Goal: Information Seeking & Learning: Learn about a topic

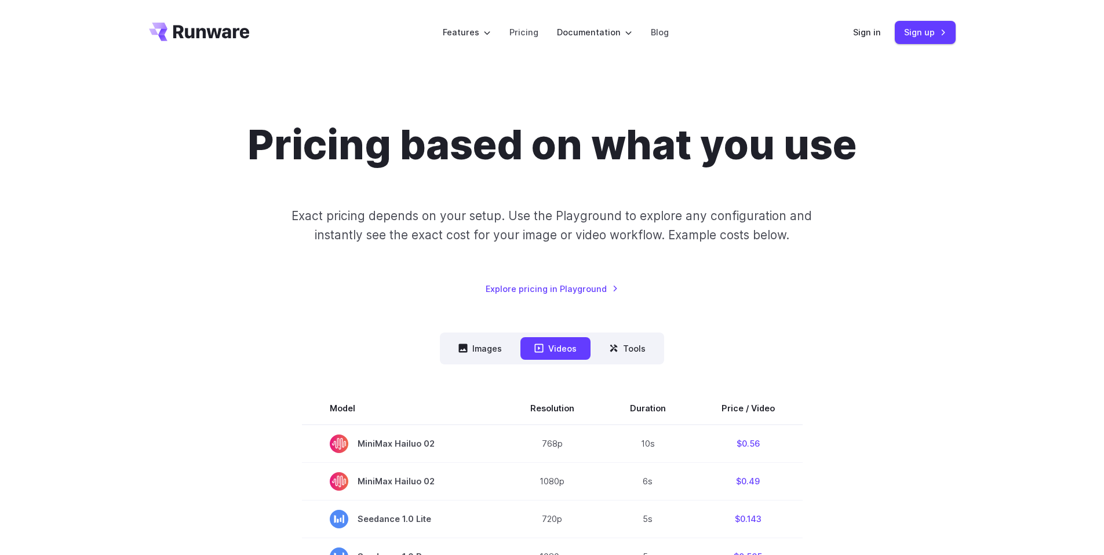
scroll to position [1, 0]
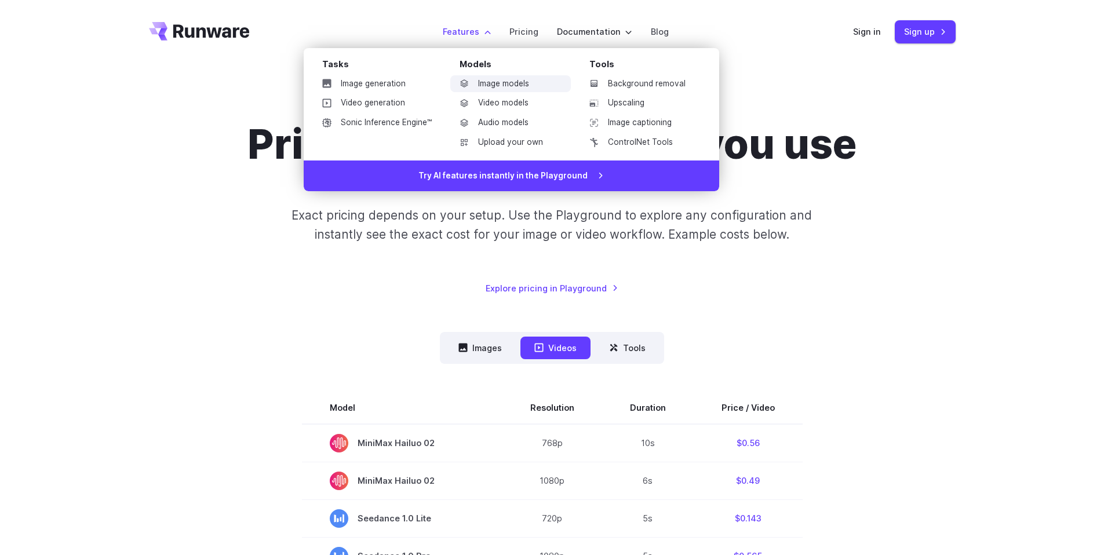
click at [500, 91] on link "Image models" at bounding box center [510, 83] width 121 height 17
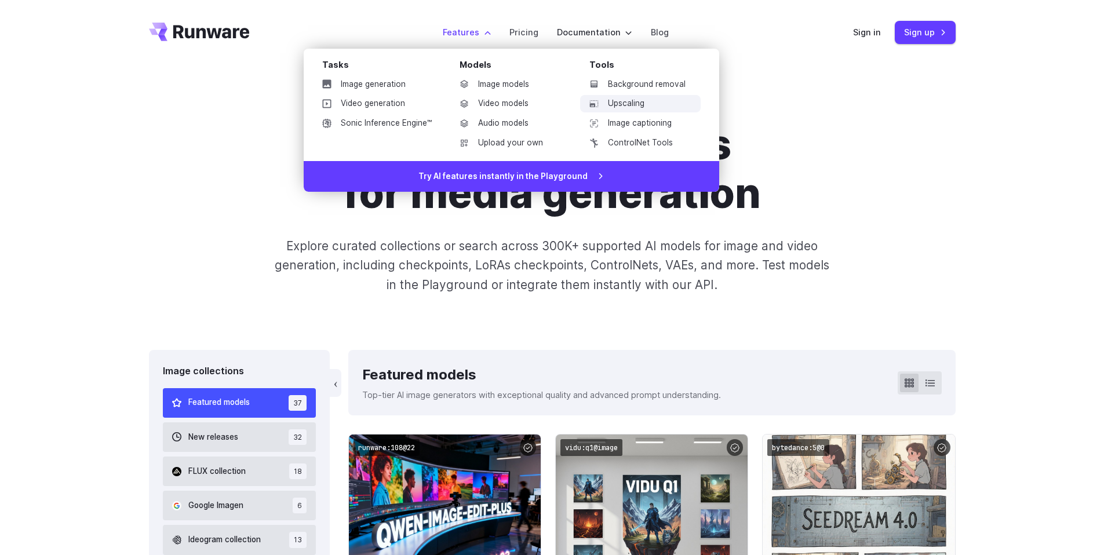
scroll to position [1, 0]
click at [627, 92] on link "Background removal" at bounding box center [640, 83] width 121 height 17
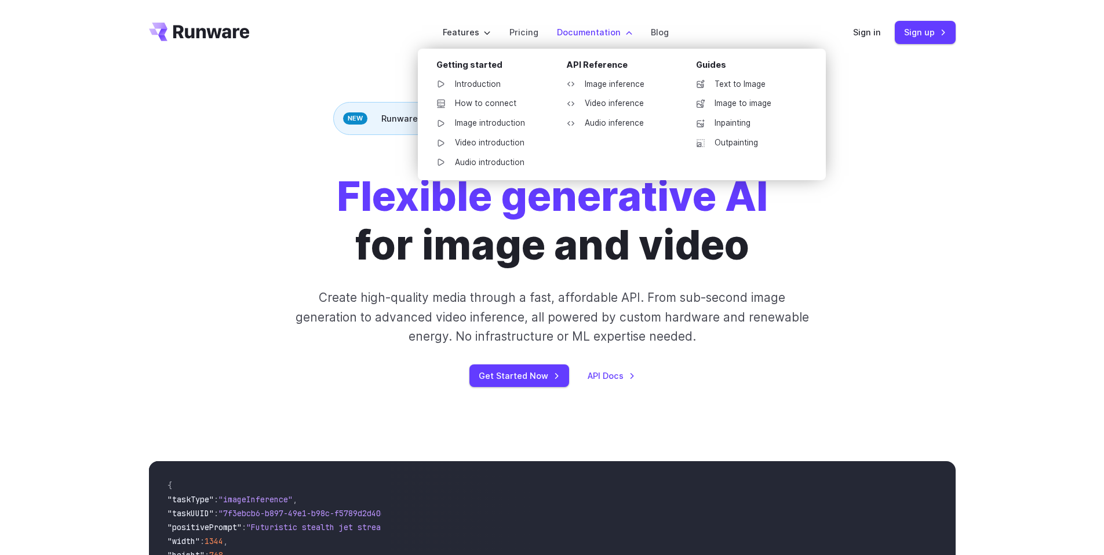
click at [555, 38] on li "Documentation Getting started Introduction How to connect Image introduction Vi…" at bounding box center [595, 32] width 94 height 32
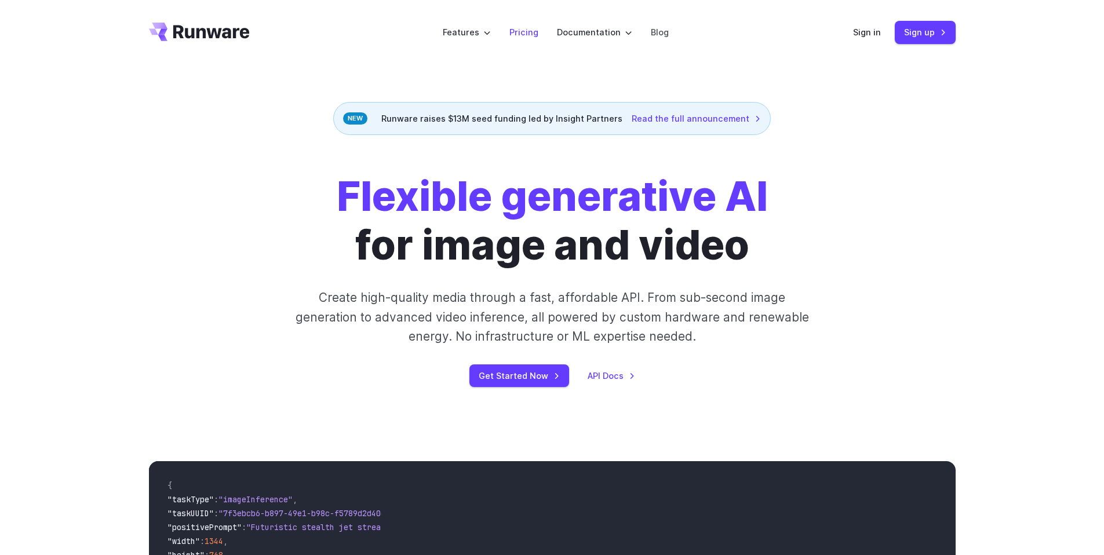
click at [528, 29] on link "Pricing" at bounding box center [523, 32] width 29 height 13
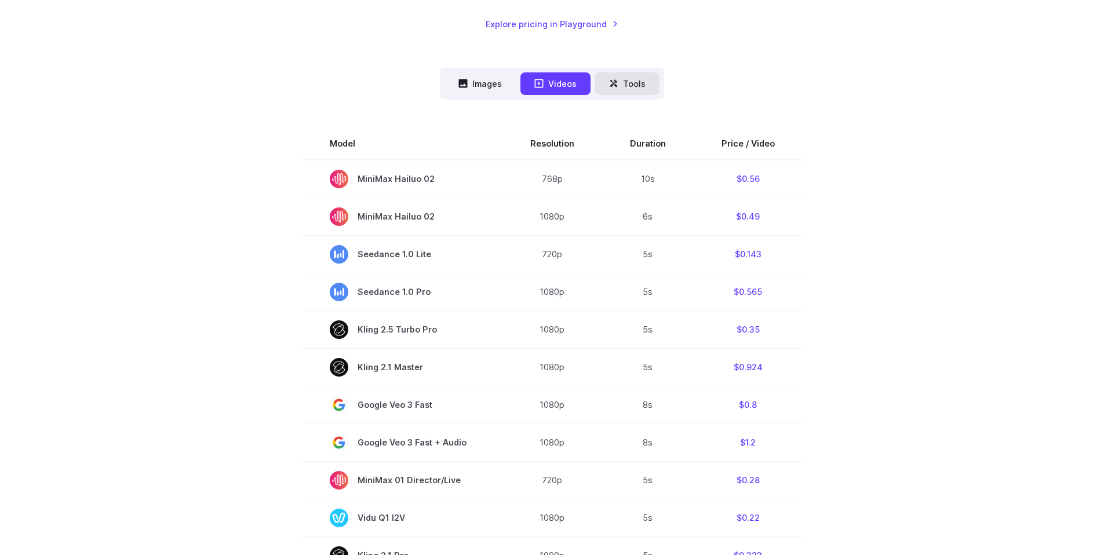
scroll to position [266, 0]
click at [630, 74] on button "Tools" at bounding box center [627, 82] width 64 height 23
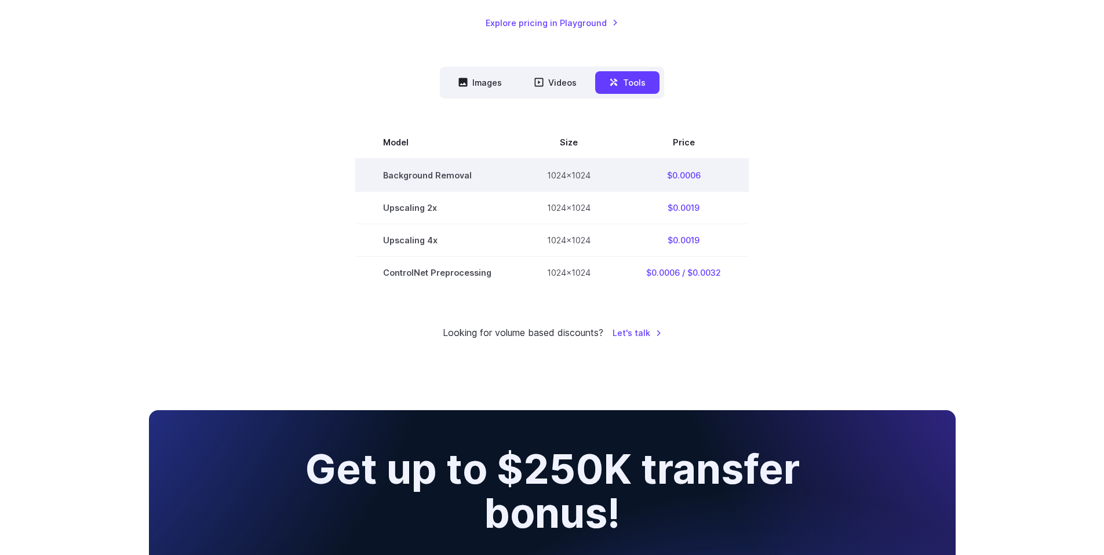
scroll to position [268, 0]
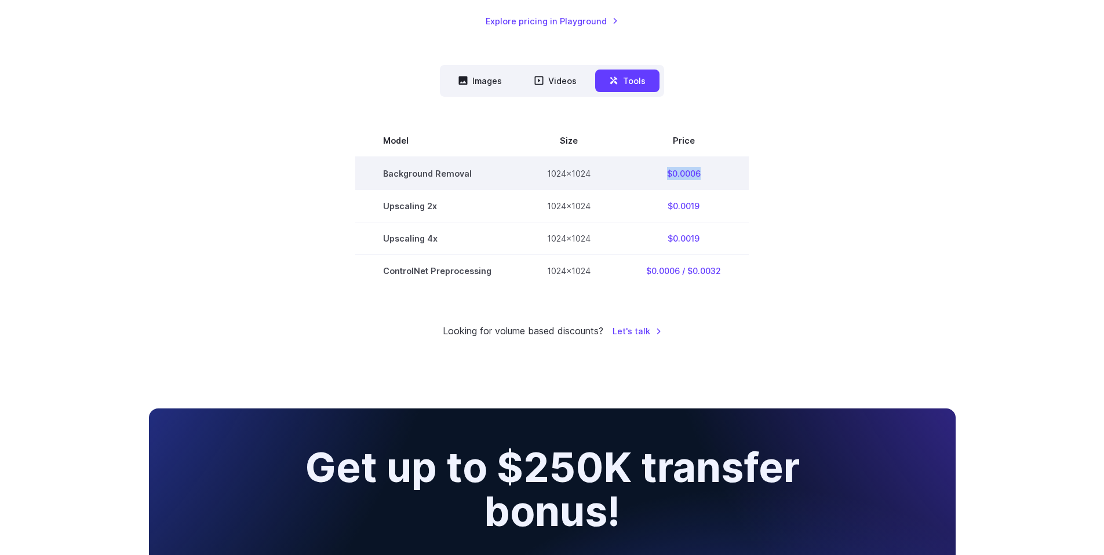
drag, startPoint x: 657, startPoint y: 176, endPoint x: 722, endPoint y: 178, distance: 65.0
click at [722, 178] on td "$0.0006" at bounding box center [683, 173] width 130 height 33
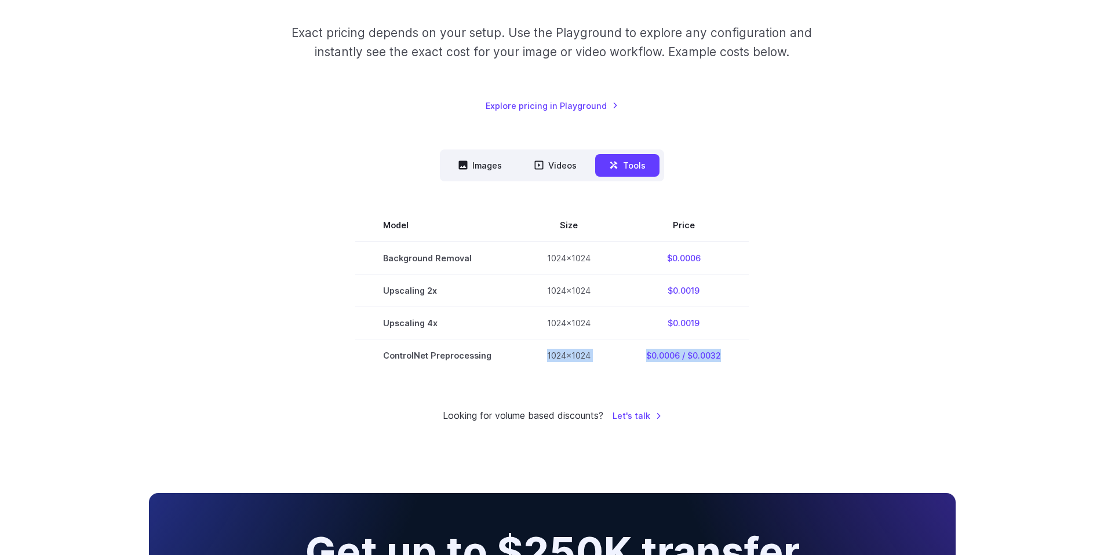
drag, startPoint x: 542, startPoint y: 359, endPoint x: 774, endPoint y: 354, distance: 232.5
click at [729, 354] on tr "ControlNet Preprocessing 1024x1024 $0.0006 / $0.0032" at bounding box center [552, 355] width 394 height 32
click at [775, 354] on section "Model Size Price Background Removal 1024x1024 $0.0006 Upscaling 2x 1024x1024 $0…" at bounding box center [552, 290] width 807 height 162
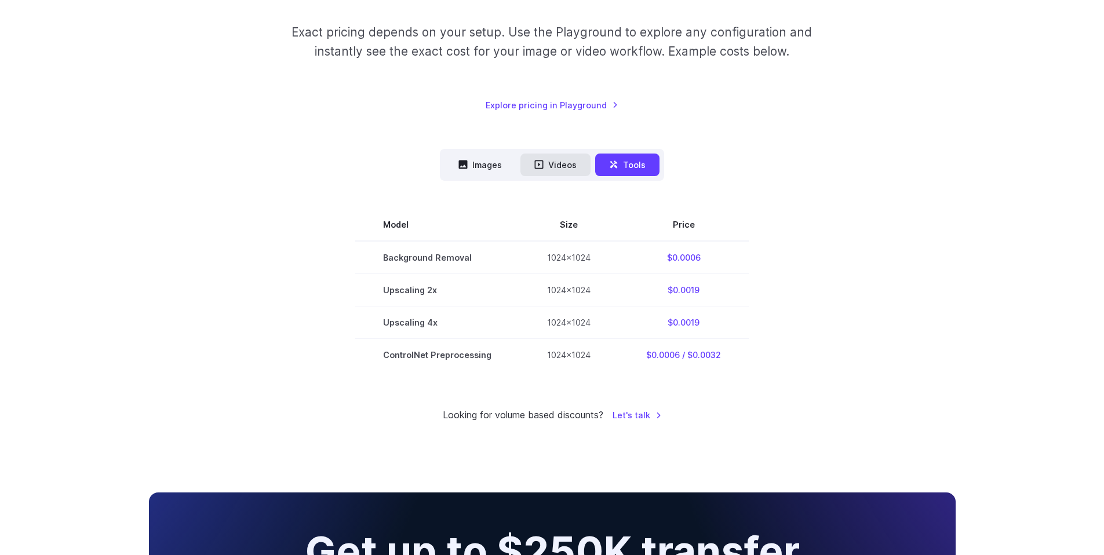
click at [533, 165] on button "Videos" at bounding box center [555, 165] width 70 height 23
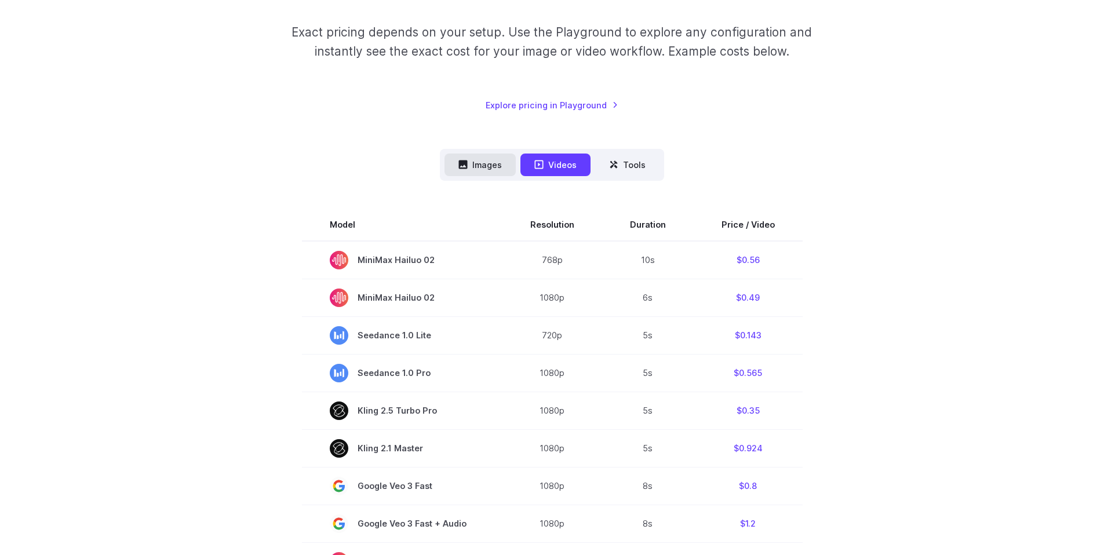
click at [489, 166] on button "Images" at bounding box center [480, 165] width 71 height 23
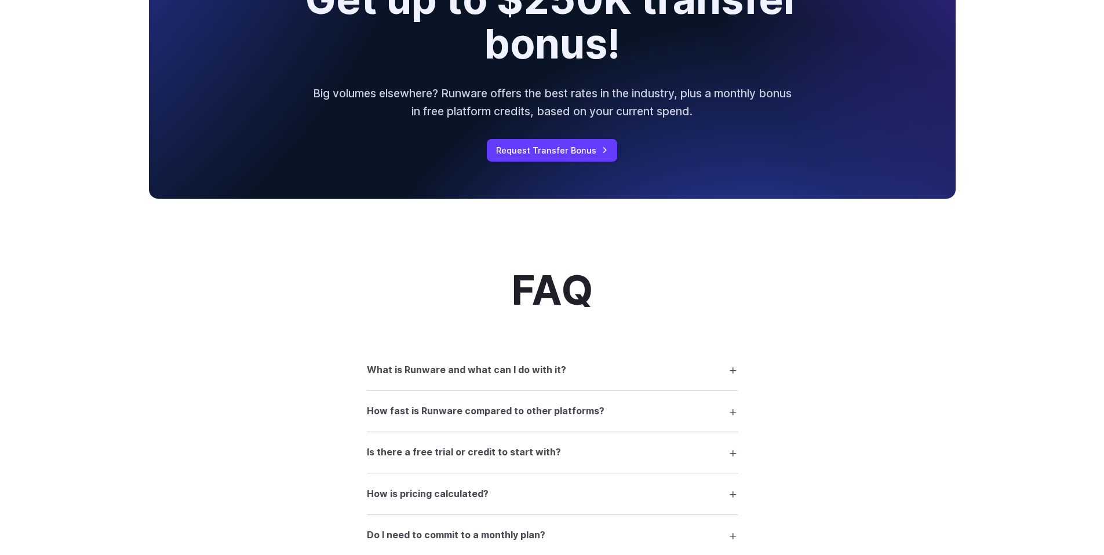
scroll to position [602, 0]
